Goal: Find specific page/section: Find specific page/section

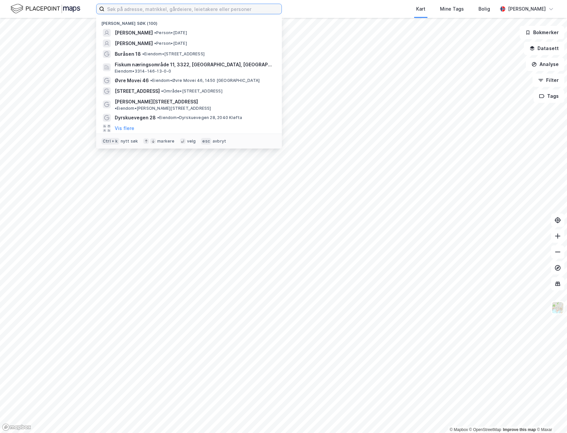
click at [117, 10] on input at bounding box center [193, 9] width 177 height 10
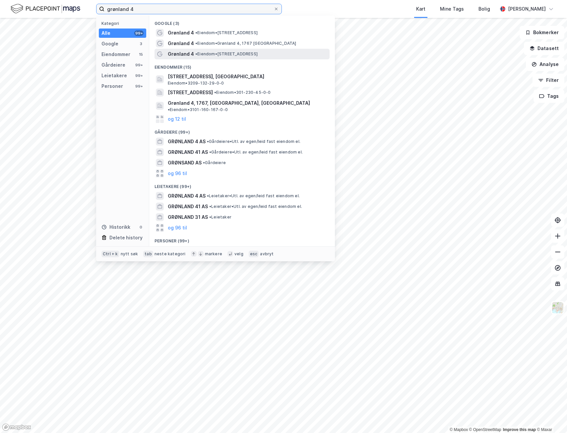
type input "grønland 4"
click at [272, 53] on div "Grønland 4 • Eiendom • [GEOGRAPHIC_DATA] 4, 0188 [GEOGRAPHIC_DATA]" at bounding box center [248, 54] width 161 height 8
